Goal: Transaction & Acquisition: Subscribe to service/newsletter

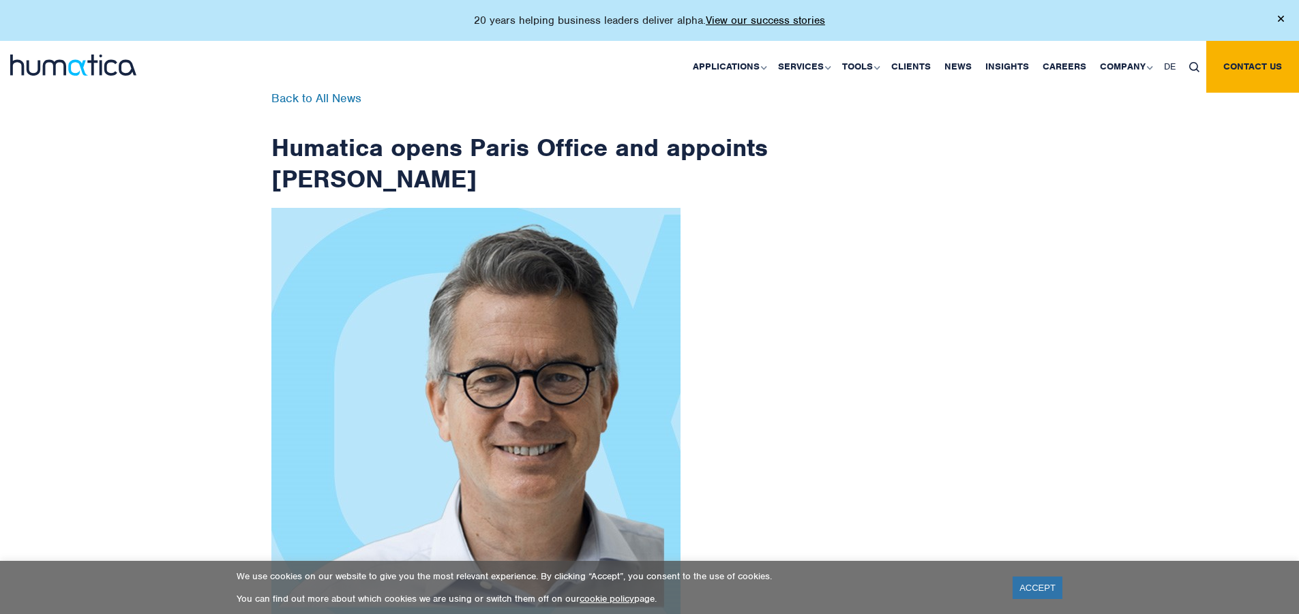
scroll to position [2175, 0]
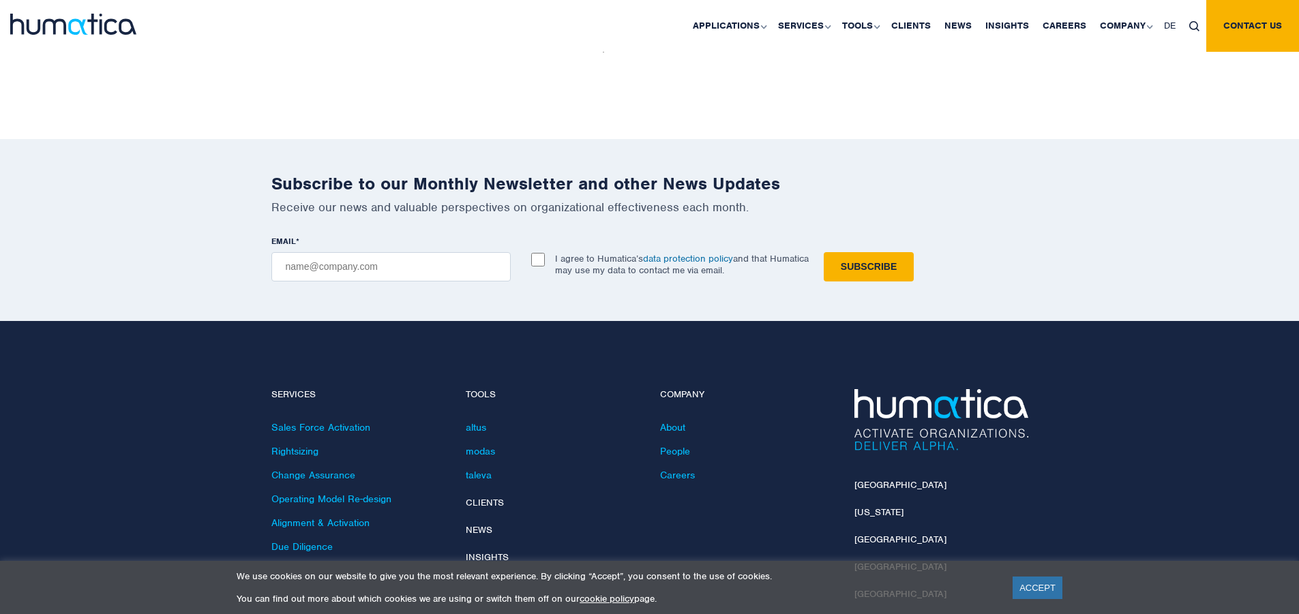
checkbox input "true"
type input "[EMAIL_ADDRESS][DOMAIN_NAME]"
click at [824, 252] on input "Subscribe" at bounding box center [869, 266] width 90 height 29
